Goal: Task Accomplishment & Management: Use online tool/utility

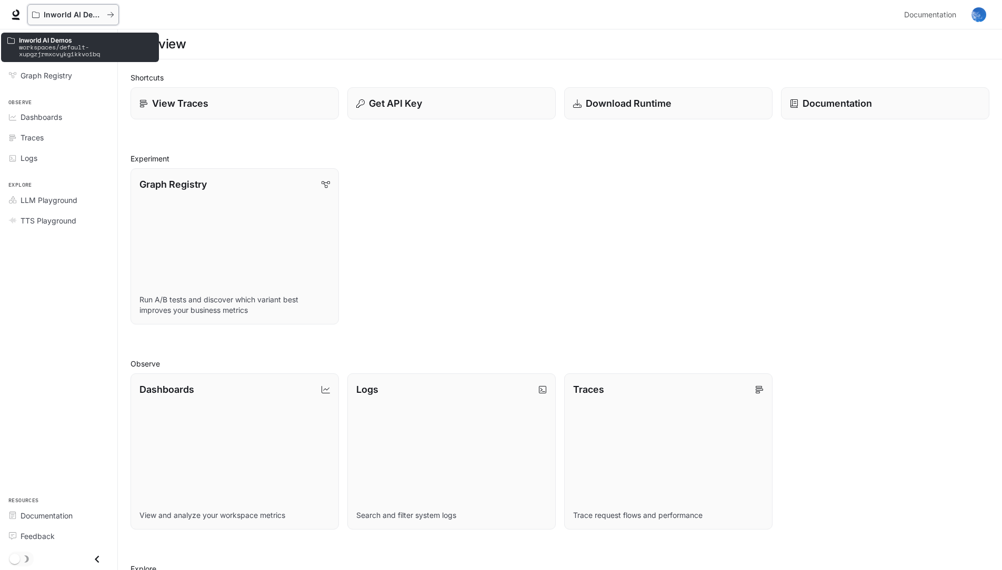
click at [113, 14] on icon "All workspaces" at bounding box center [110, 14] width 7 height 7
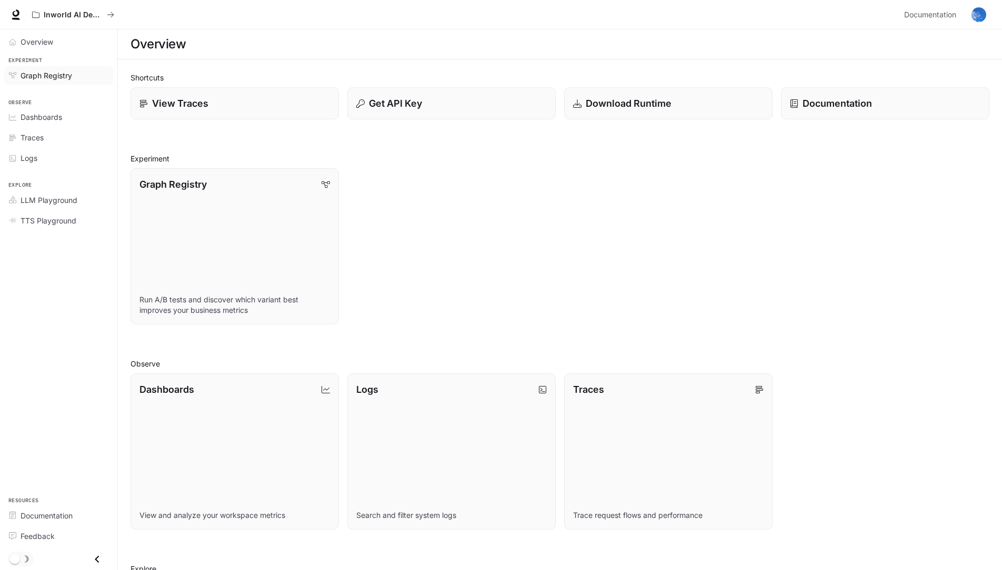
click at [66, 77] on span "Graph Registry" at bounding box center [47, 75] width 52 height 11
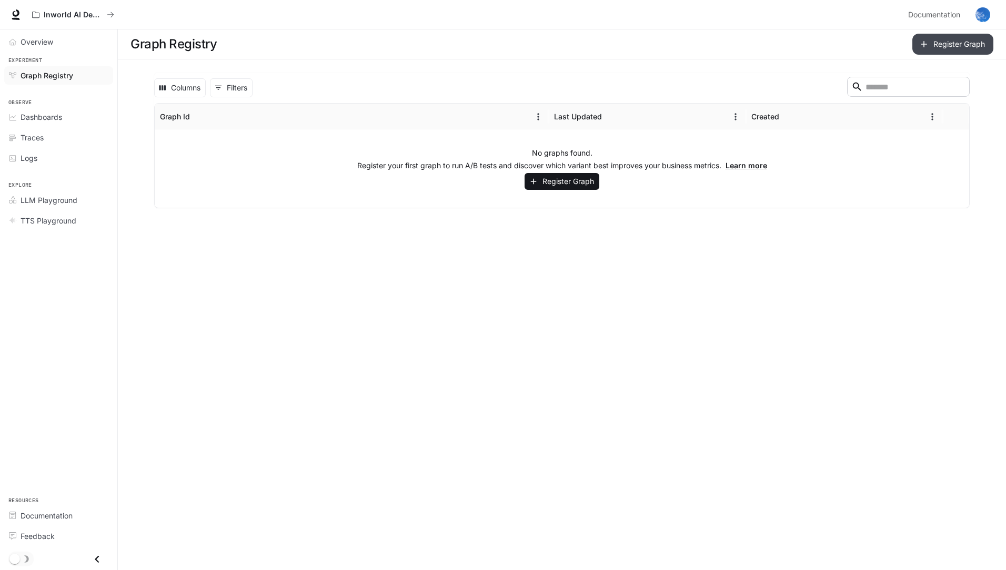
click at [963, 52] on button "Register Graph" at bounding box center [952, 44] width 81 height 21
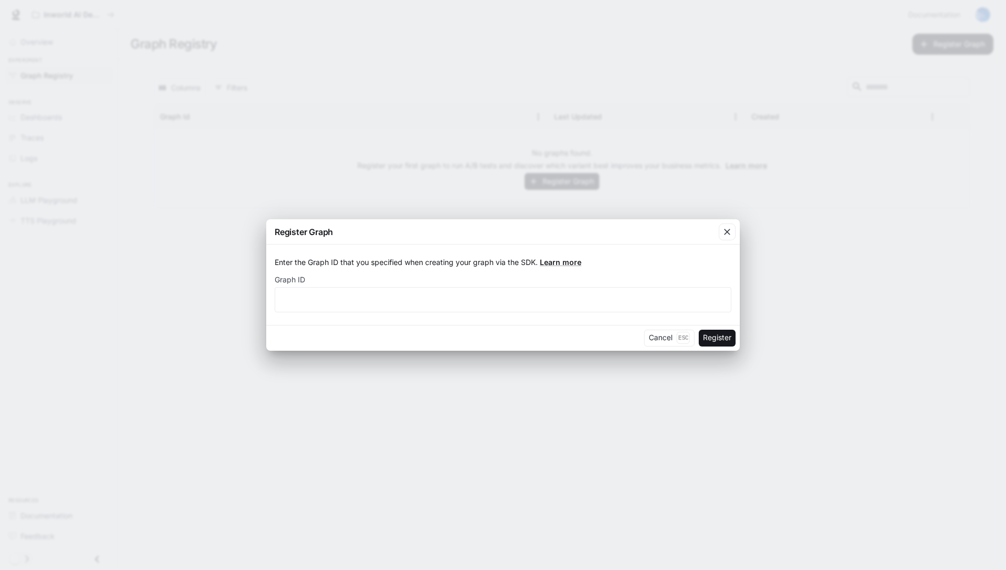
drag, startPoint x: 729, startPoint y: 233, endPoint x: 631, endPoint y: 313, distance: 126.1
click at [647, 316] on div "Register Graph Enter the Graph ID that you specified when creating your graph v…" at bounding box center [503, 284] width 474 height 131
click at [621, 308] on div "​" at bounding box center [503, 299] width 457 height 25
type input "*"
type input "*******"
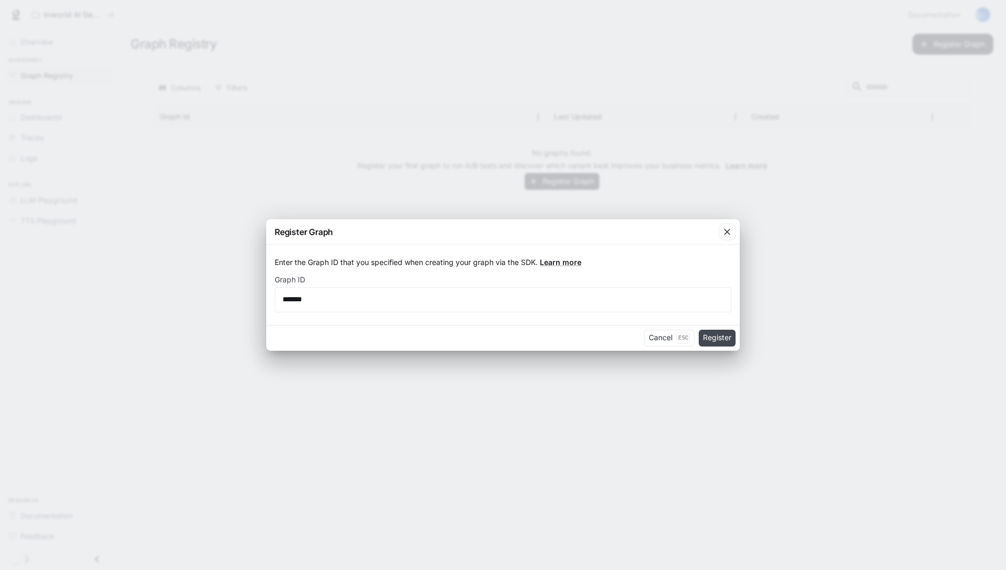
click at [724, 337] on button "Register" at bounding box center [717, 338] width 37 height 17
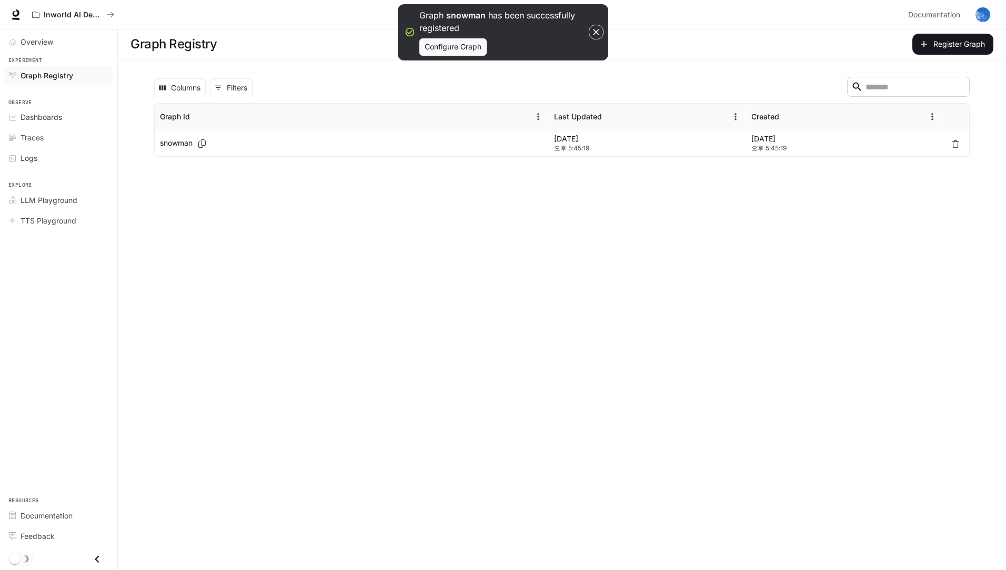
click at [606, 148] on span "오후 5:45:19" at bounding box center [647, 148] width 187 height 11
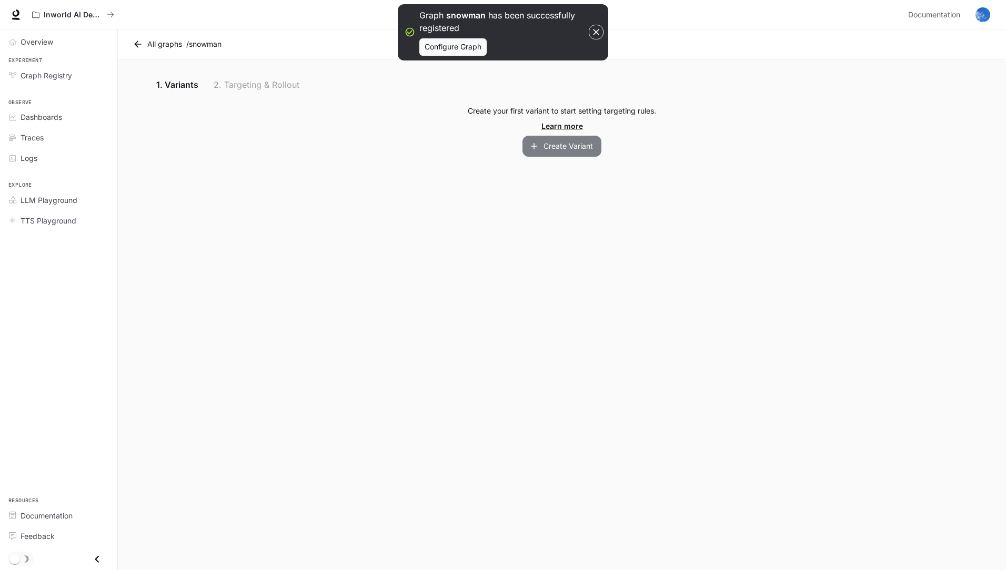
click at [574, 143] on button "Create Variant" at bounding box center [562, 146] width 79 height 21
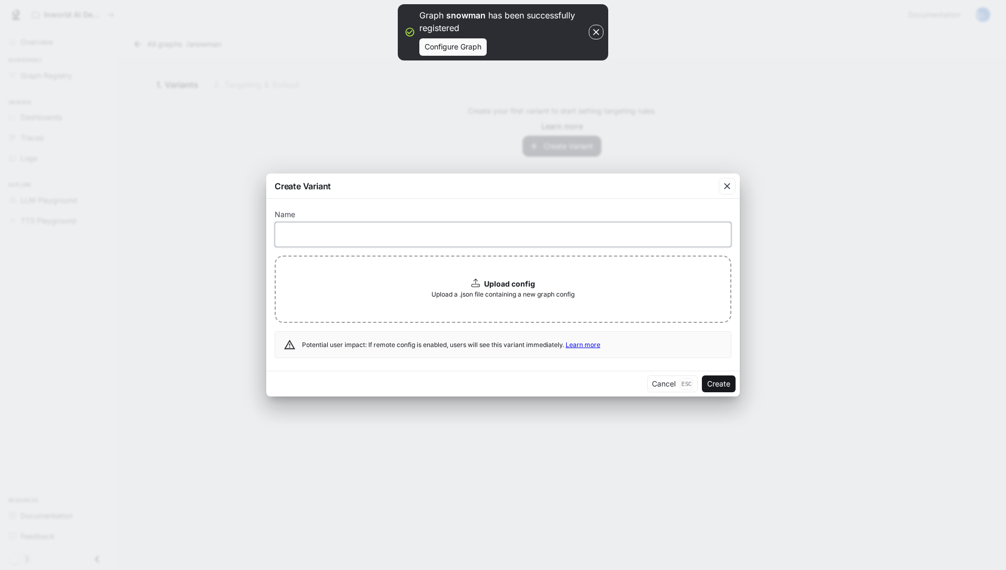
click at [510, 239] on input "text" at bounding box center [503, 234] width 456 height 11
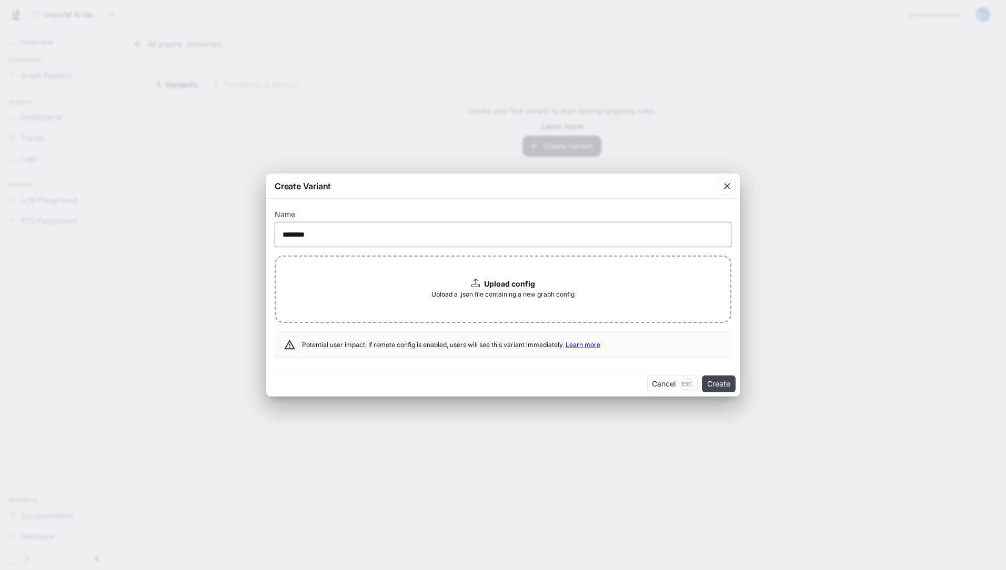
type input "*******"
click at [712, 379] on button "Create" at bounding box center [719, 384] width 34 height 17
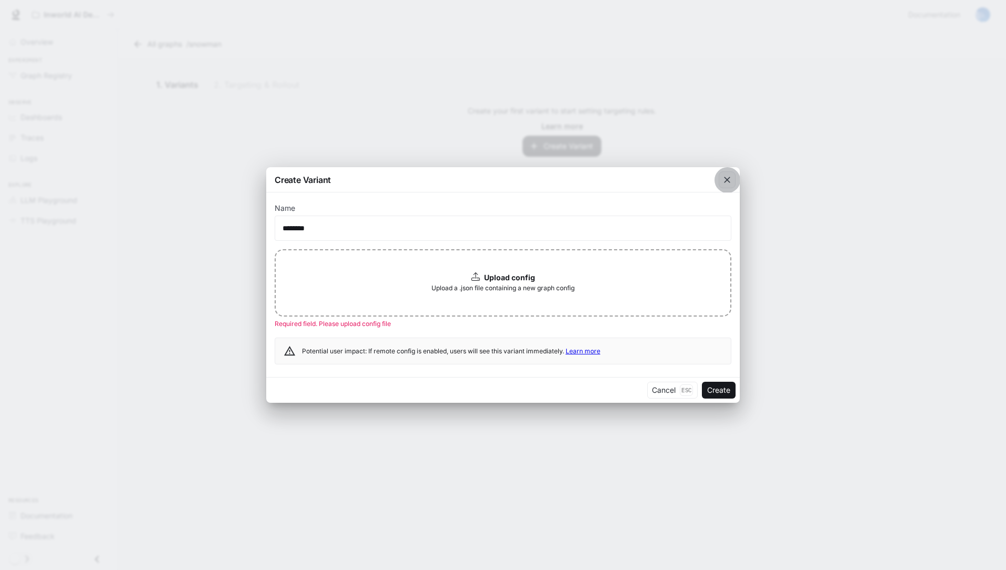
click at [721, 177] on div "button" at bounding box center [727, 180] width 17 height 17
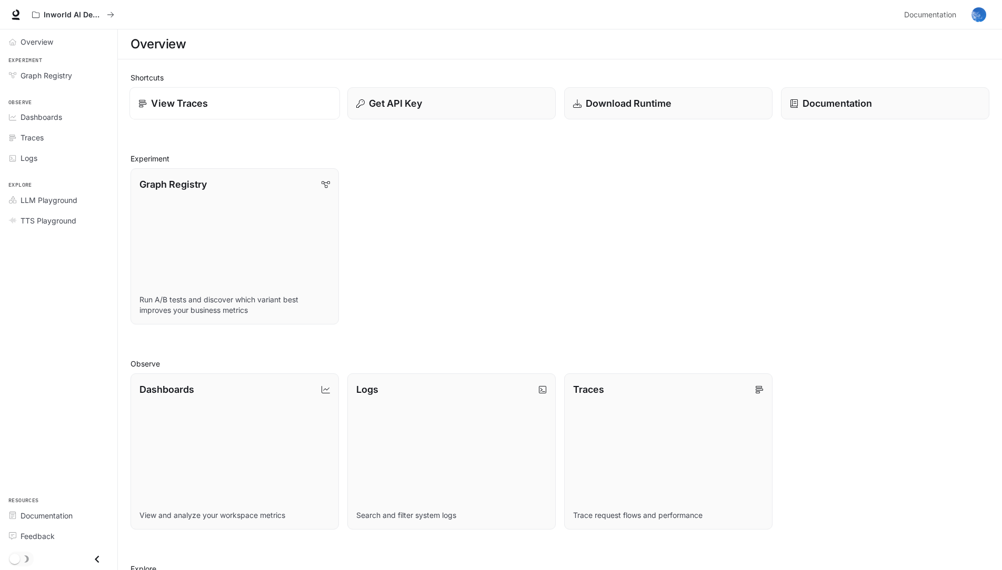
click at [300, 115] on link "View Traces" at bounding box center [234, 103] width 210 height 33
